Goal: Find specific page/section: Find specific page/section

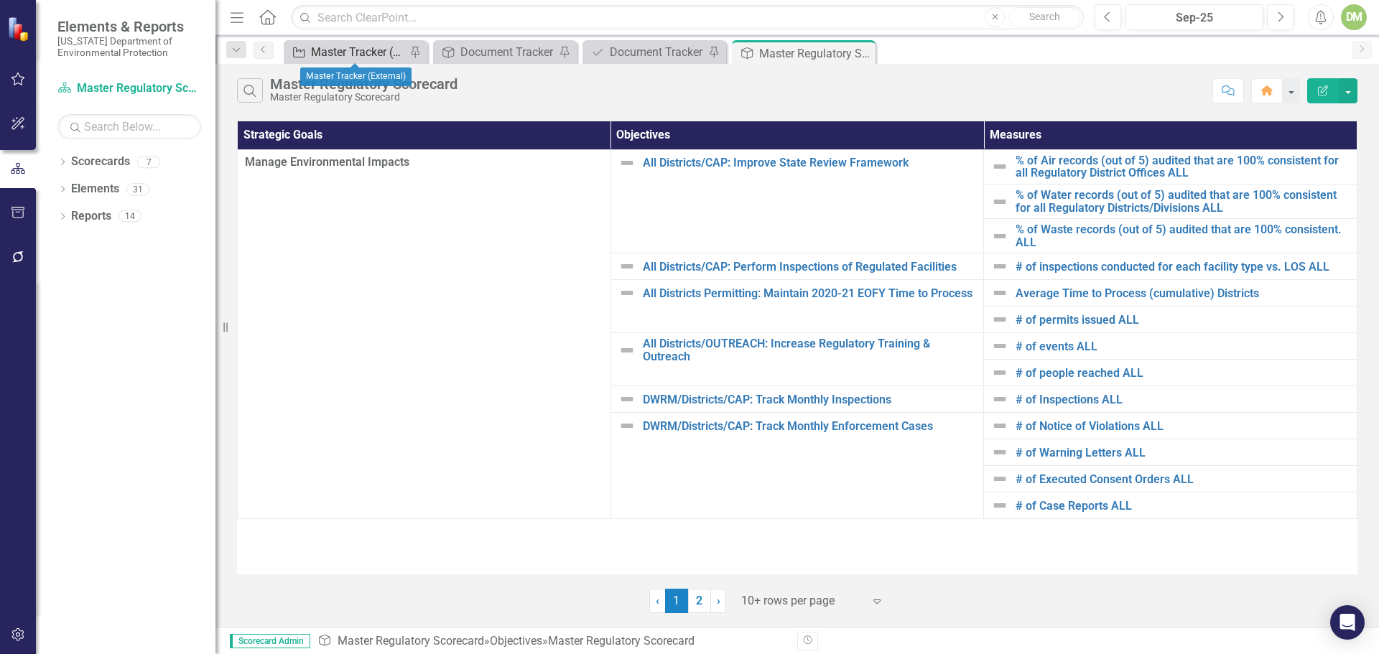
click at [368, 48] on div "Master Tracker (External)" at bounding box center [358, 52] width 95 height 18
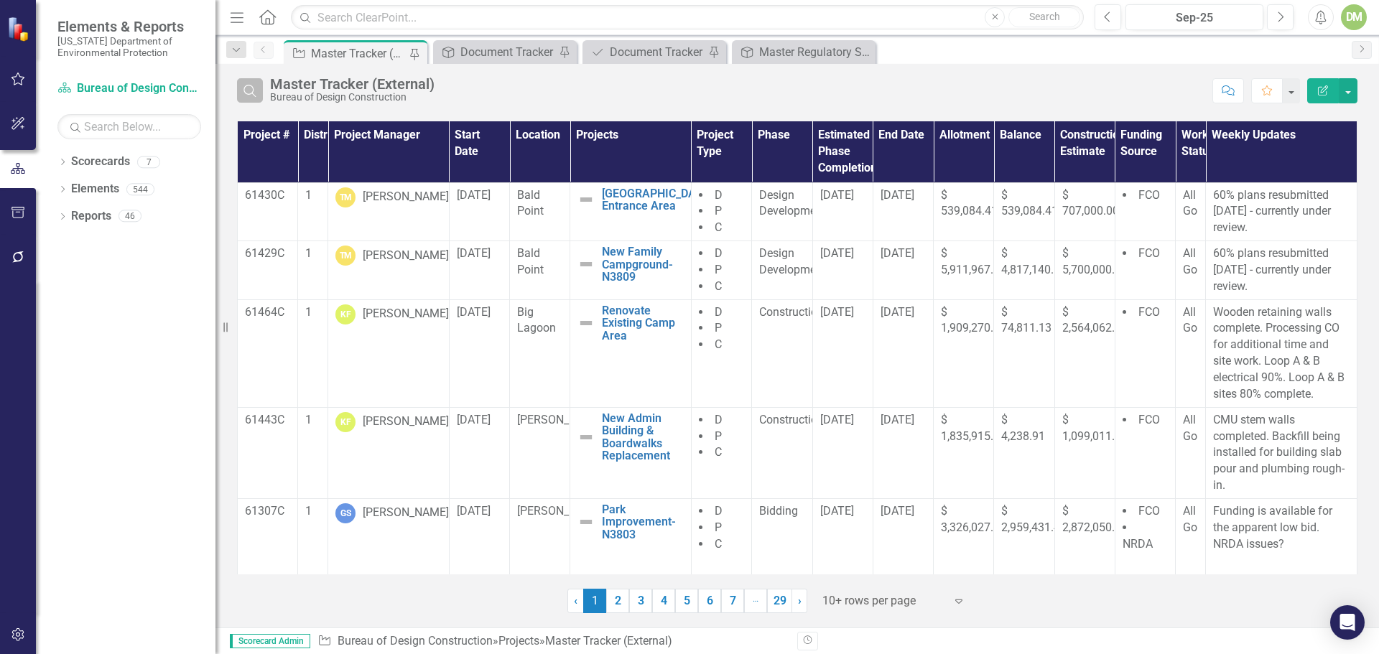
click at [248, 90] on icon "Search" at bounding box center [250, 90] width 16 height 13
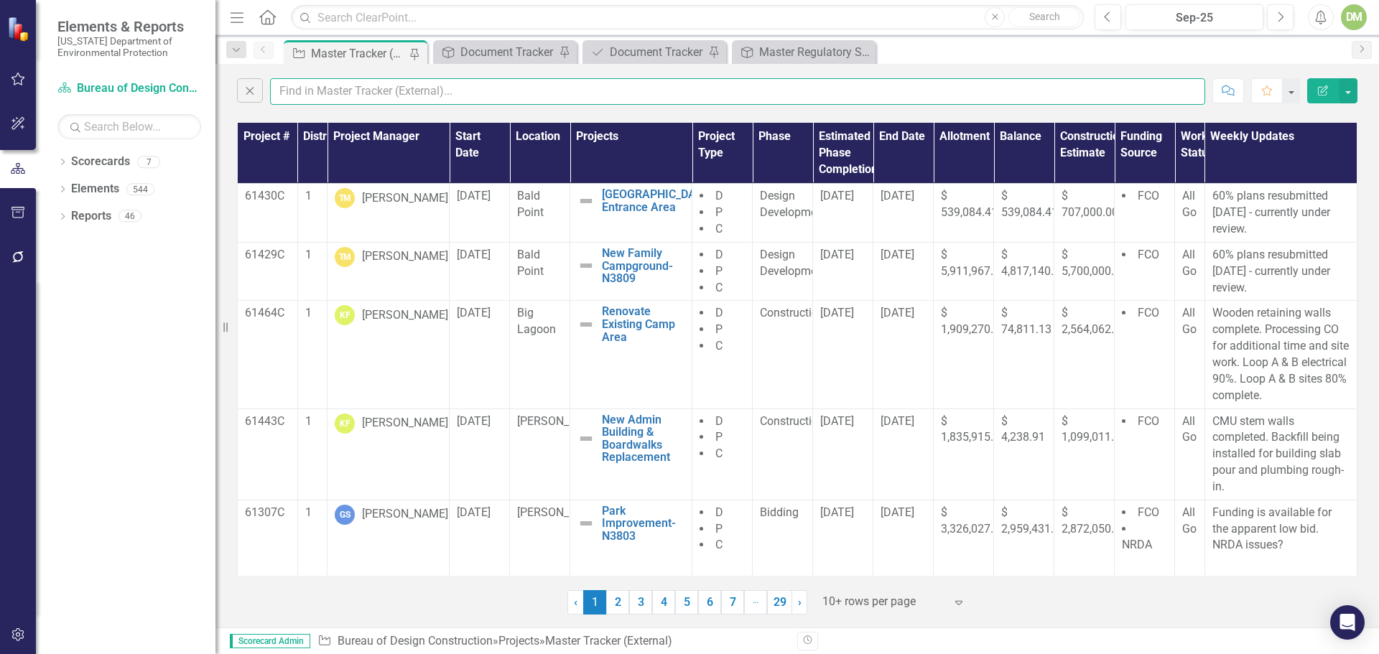
click at [349, 98] on input "text" at bounding box center [737, 91] width 935 height 27
type input "Keen"
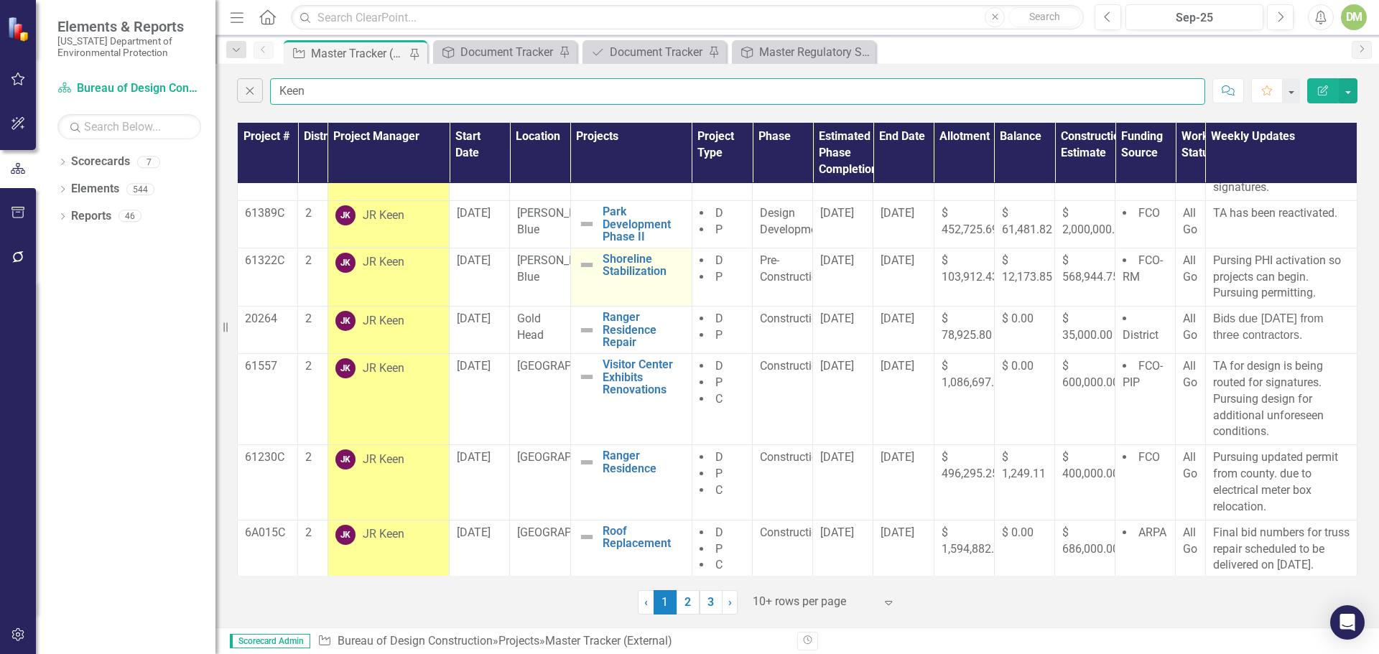
scroll to position [253, 0]
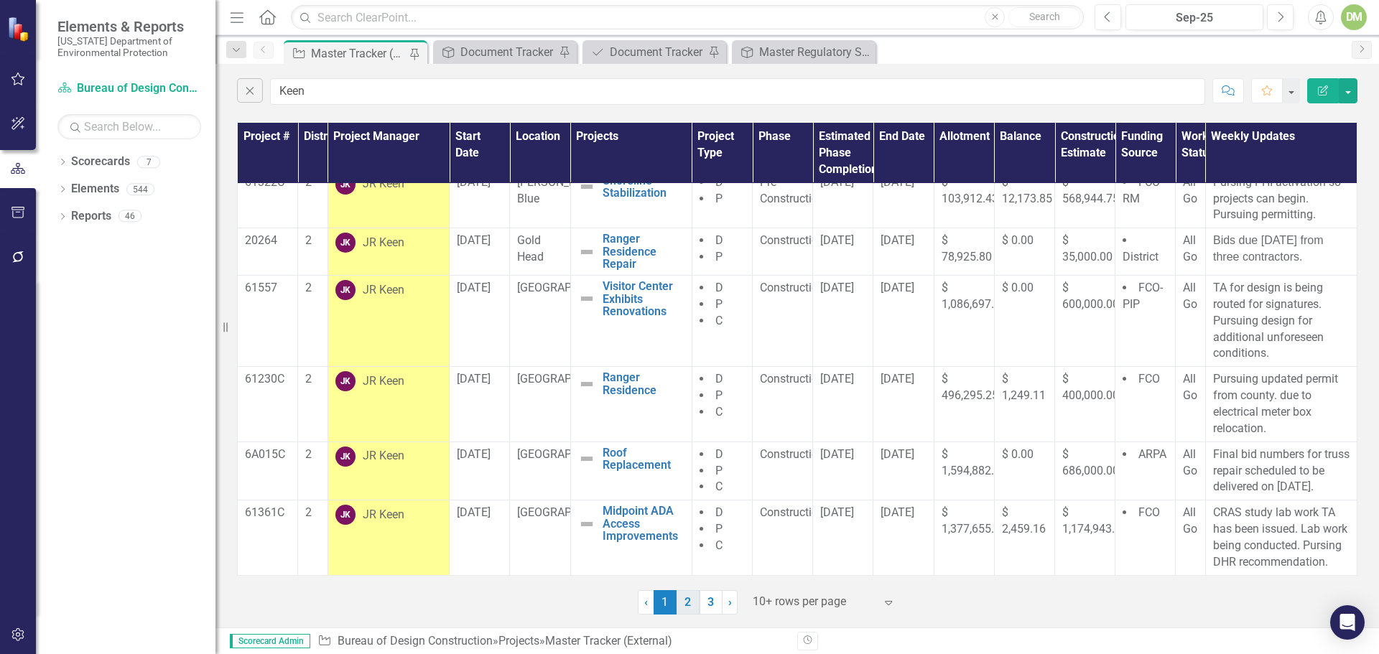
click at [687, 602] on link "2" at bounding box center [687, 602] width 23 height 24
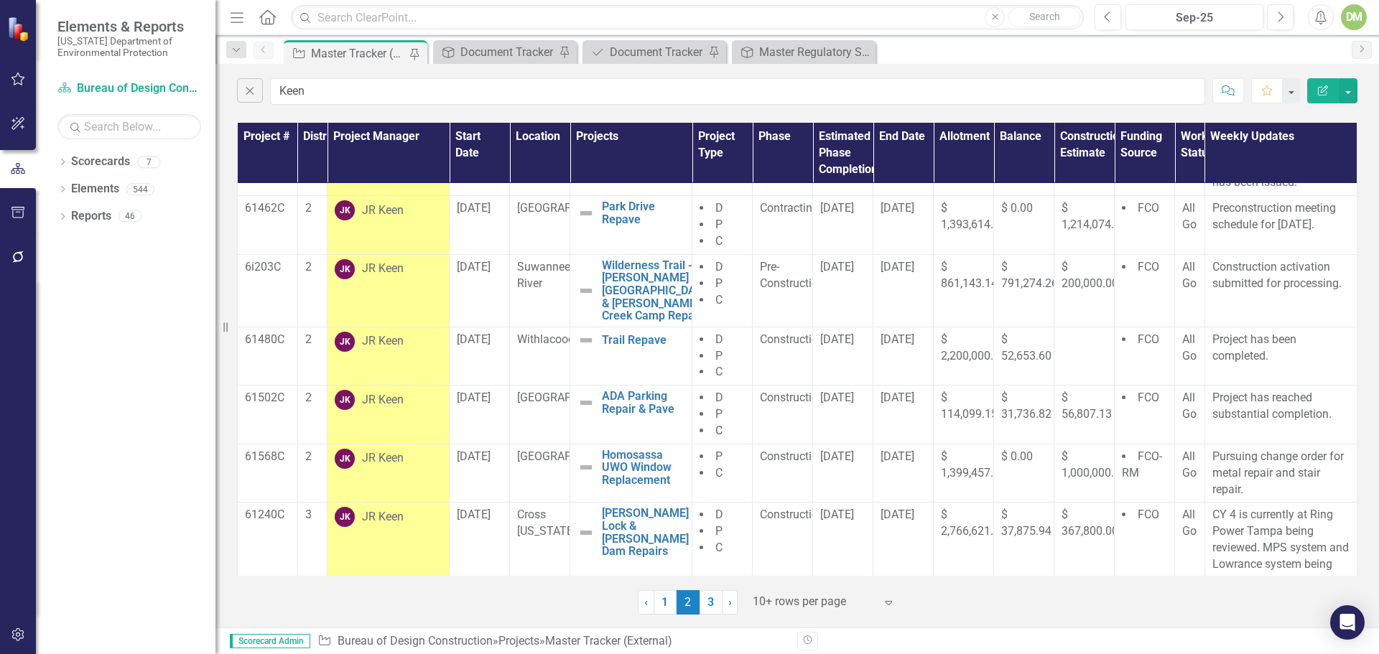
scroll to position [279, 0]
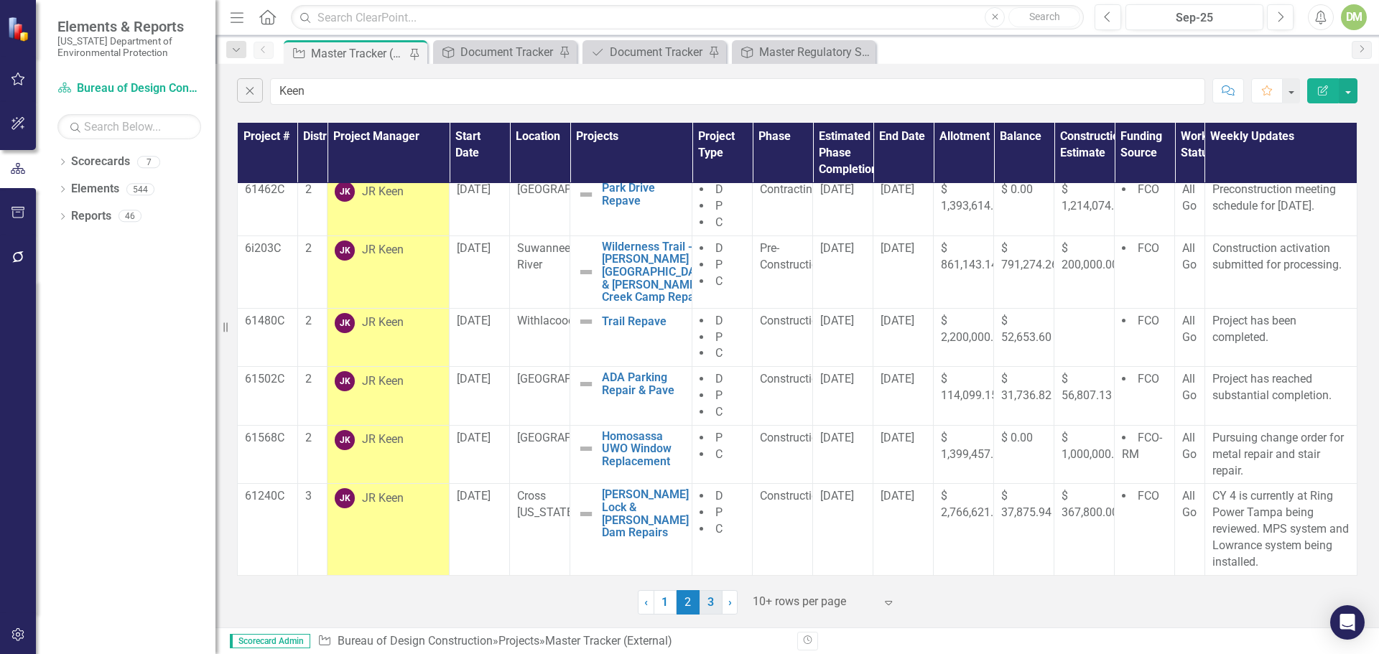
click at [711, 600] on link "3" at bounding box center [710, 602] width 23 height 24
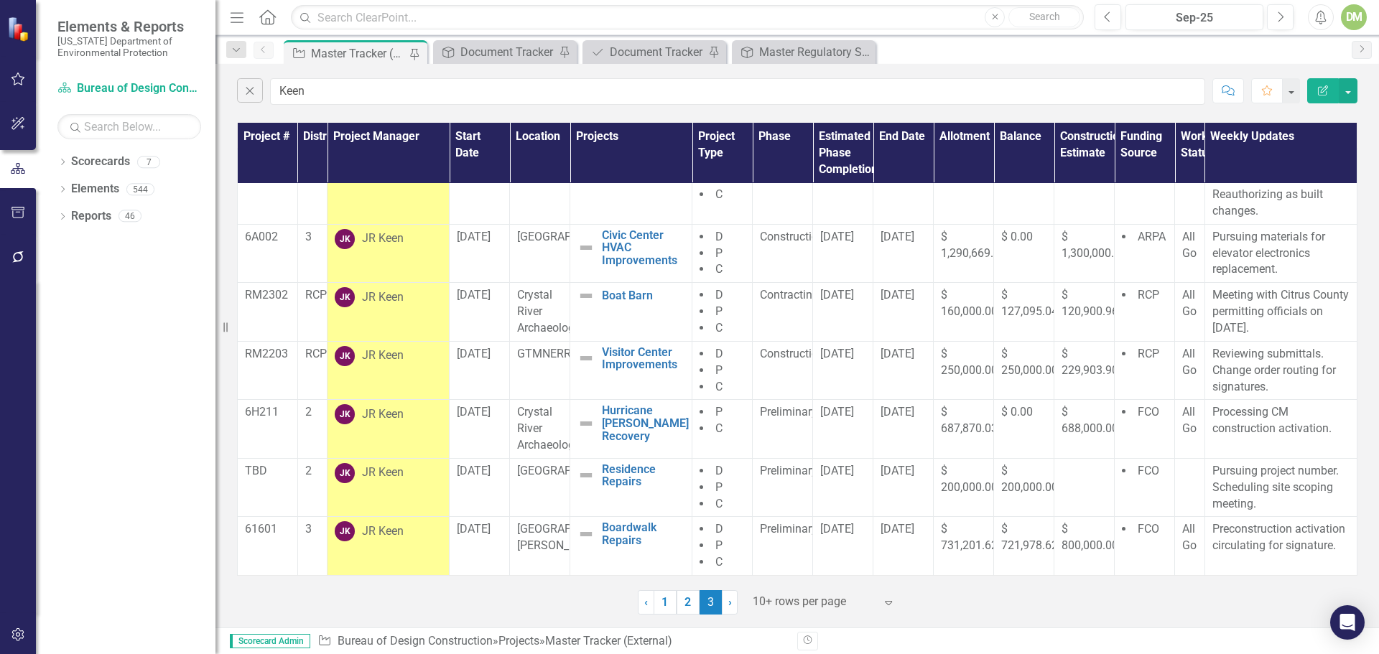
scroll to position [0, 0]
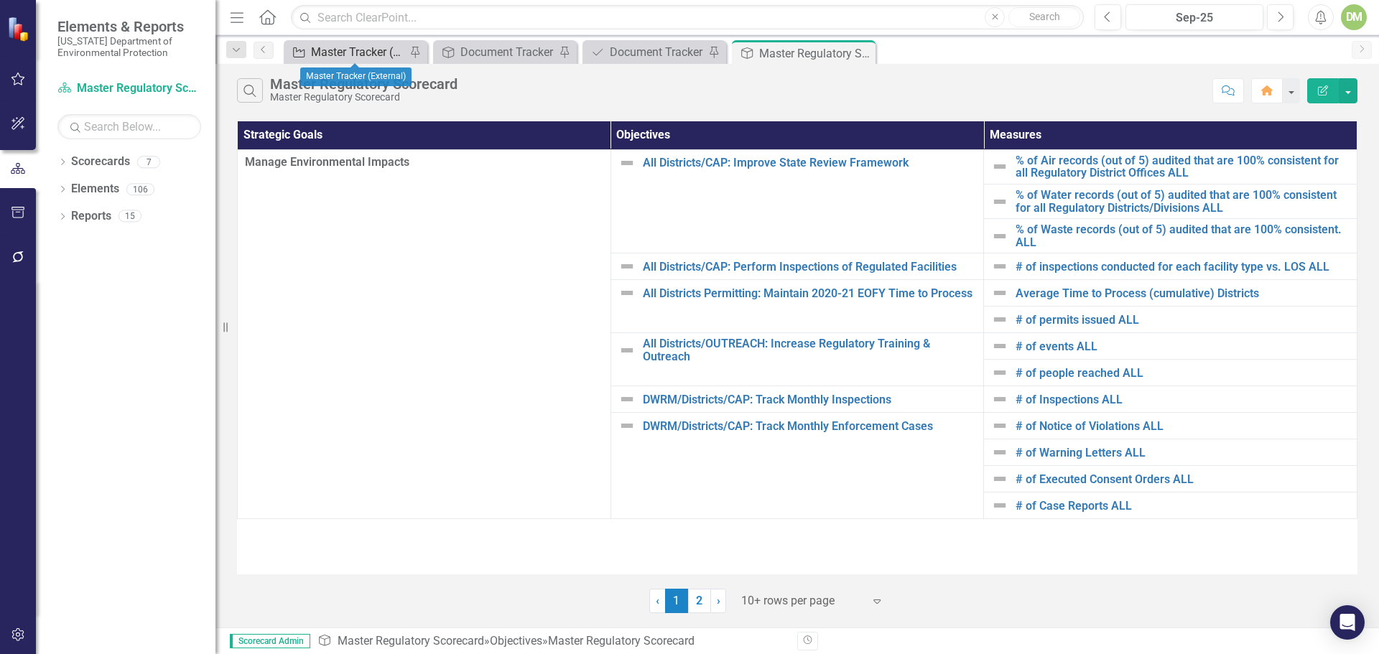
click at [326, 53] on div "Master Tracker (External)" at bounding box center [358, 52] width 95 height 18
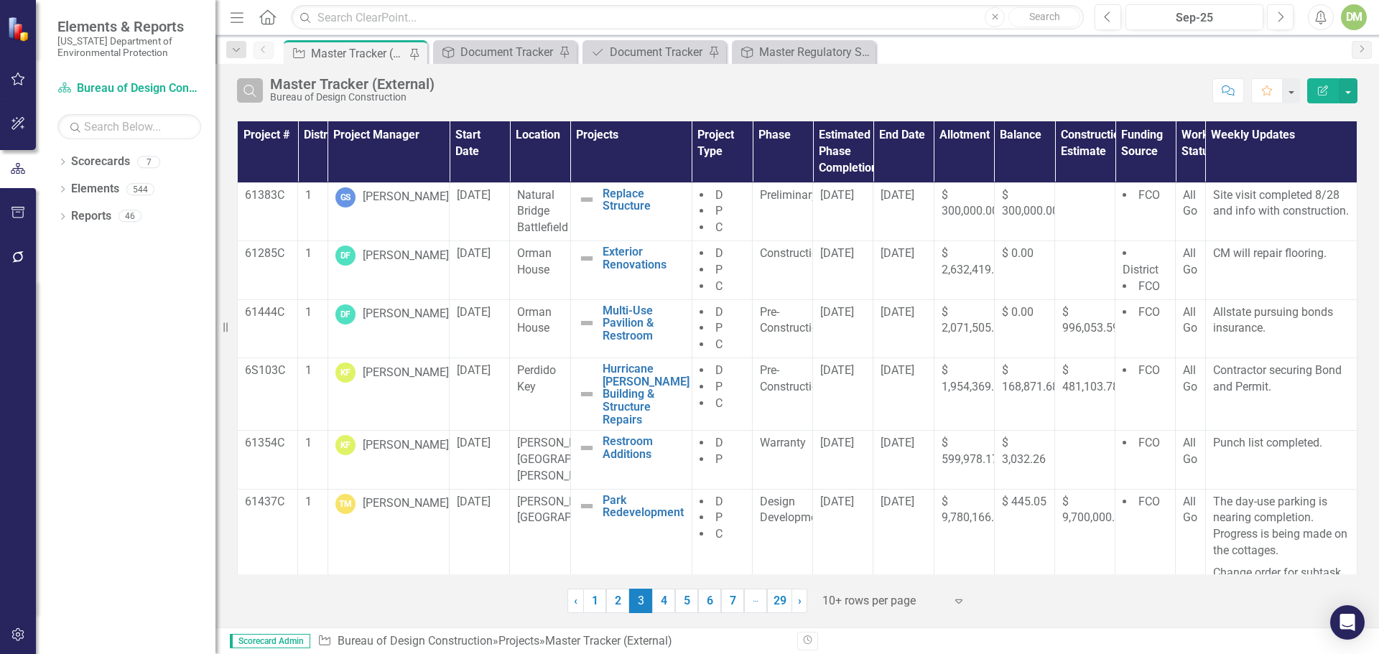
click at [241, 88] on button "Search" at bounding box center [250, 90] width 26 height 24
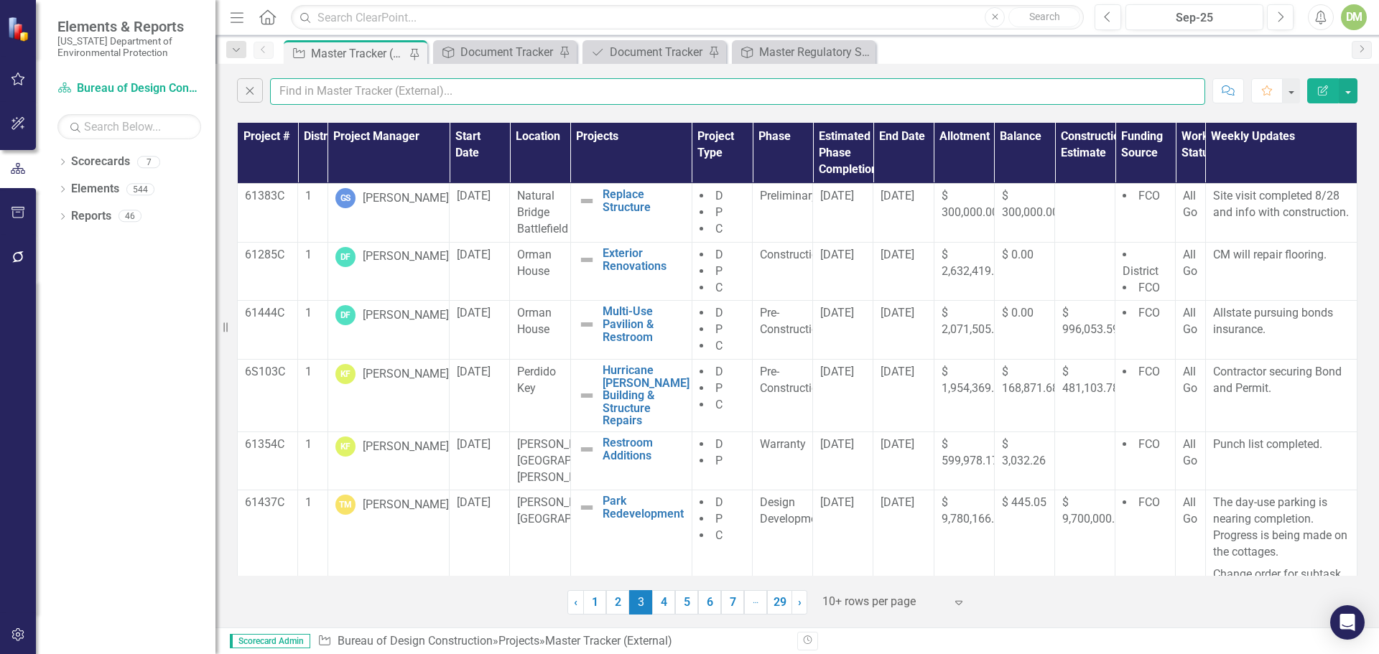
click at [301, 98] on input "text" at bounding box center [737, 91] width 935 height 27
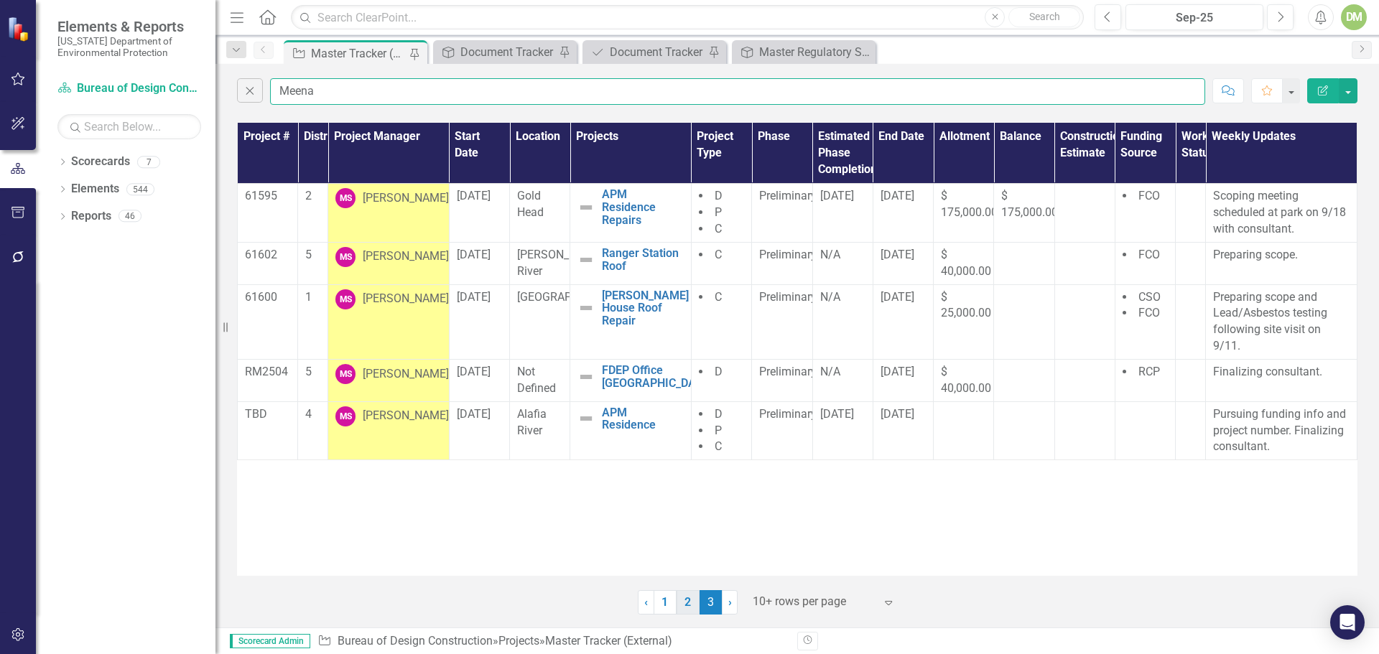
type input "Meena"
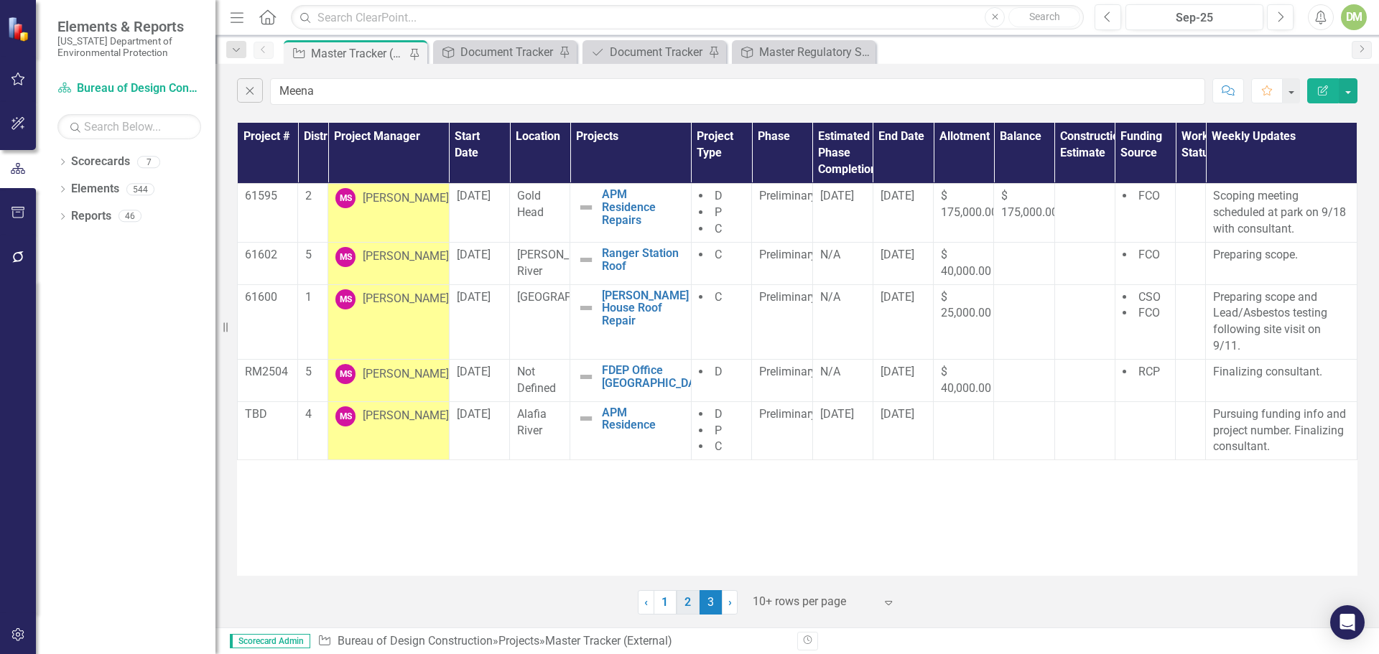
click at [686, 609] on link "2" at bounding box center [687, 602] width 23 height 24
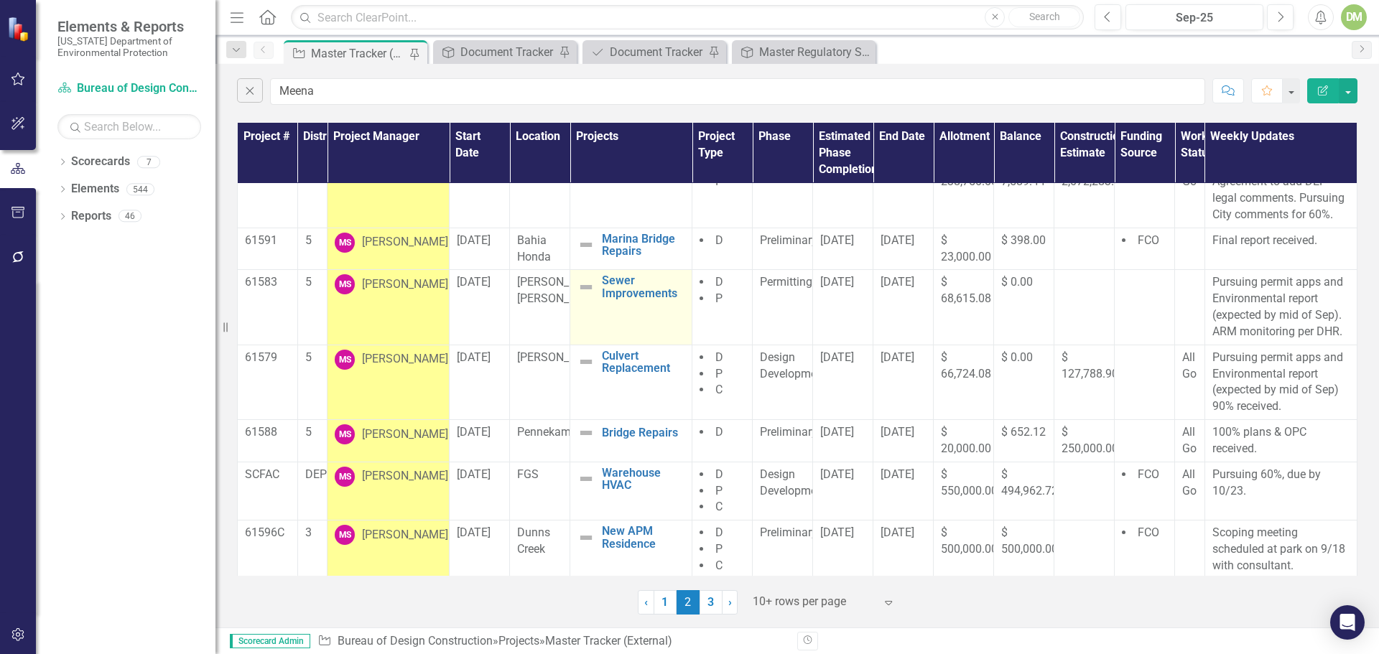
scroll to position [226, 0]
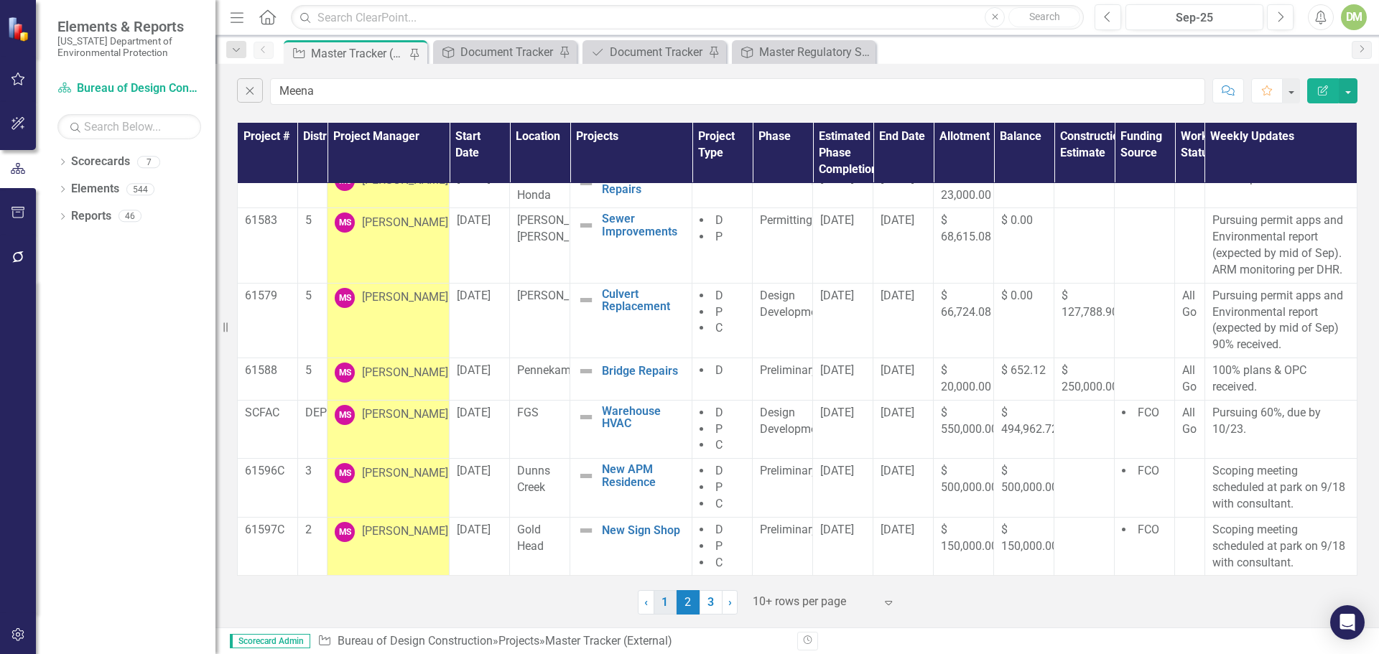
click at [667, 600] on link "1" at bounding box center [664, 602] width 23 height 24
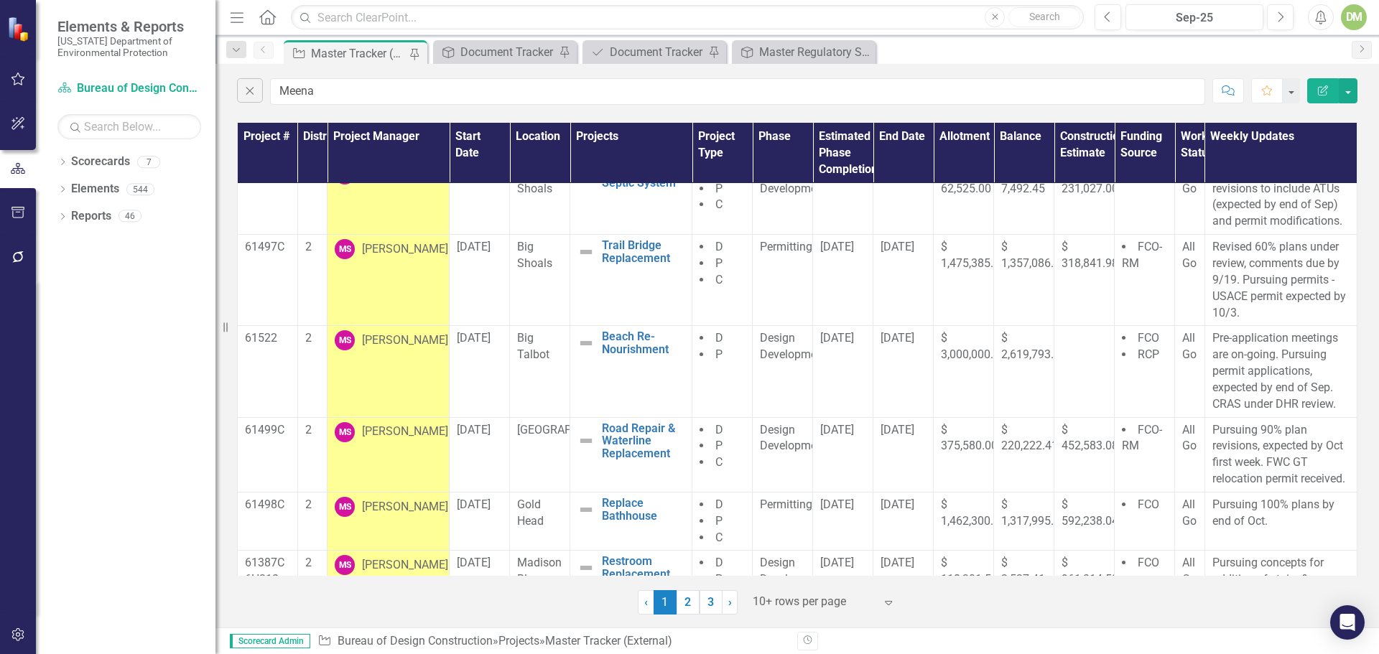
scroll to position [0, 0]
